Goal: Check status: Check status

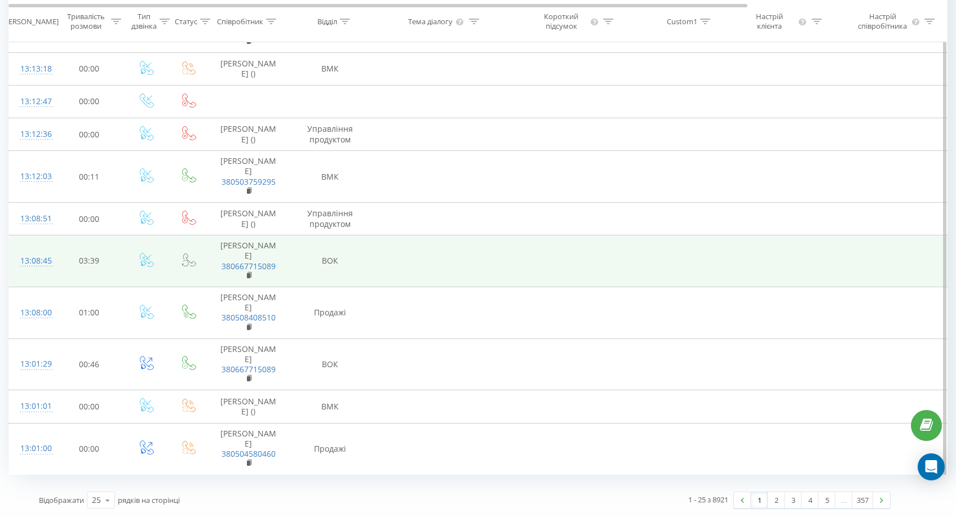
scroll to position [998, 0]
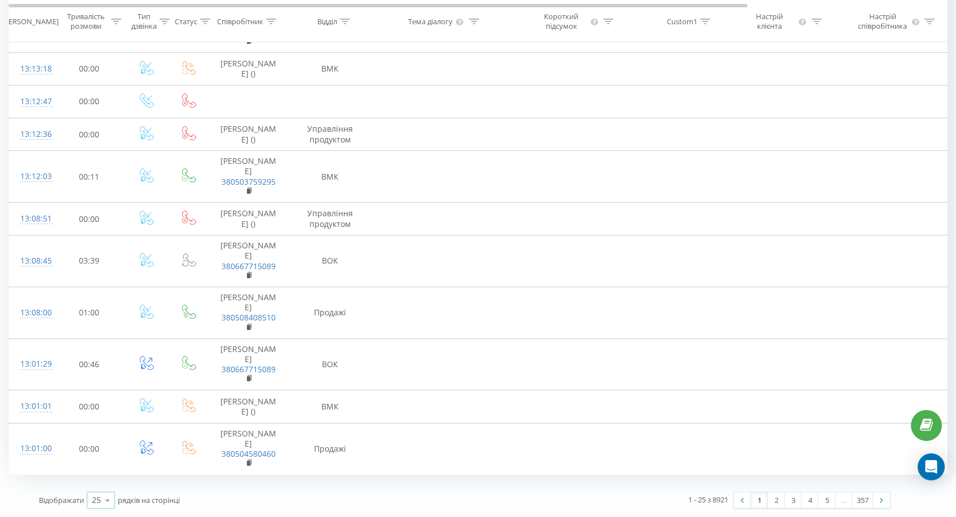
click at [89, 499] on div "25 10 25 50 100" at bounding box center [101, 500] width 28 height 17
click at [102, 487] on span "100" at bounding box center [99, 484] width 14 height 11
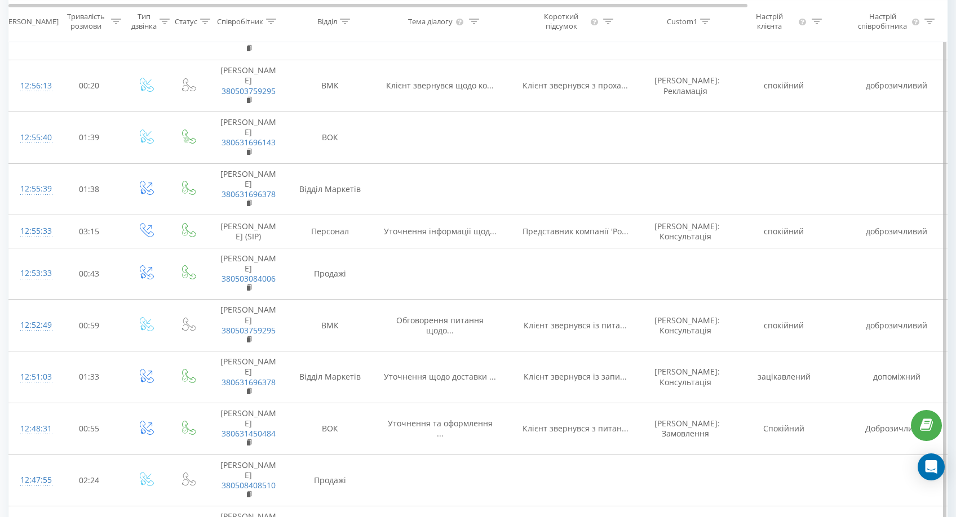
scroll to position [1578, 0]
